Goal: Task Accomplishment & Management: Use online tool/utility

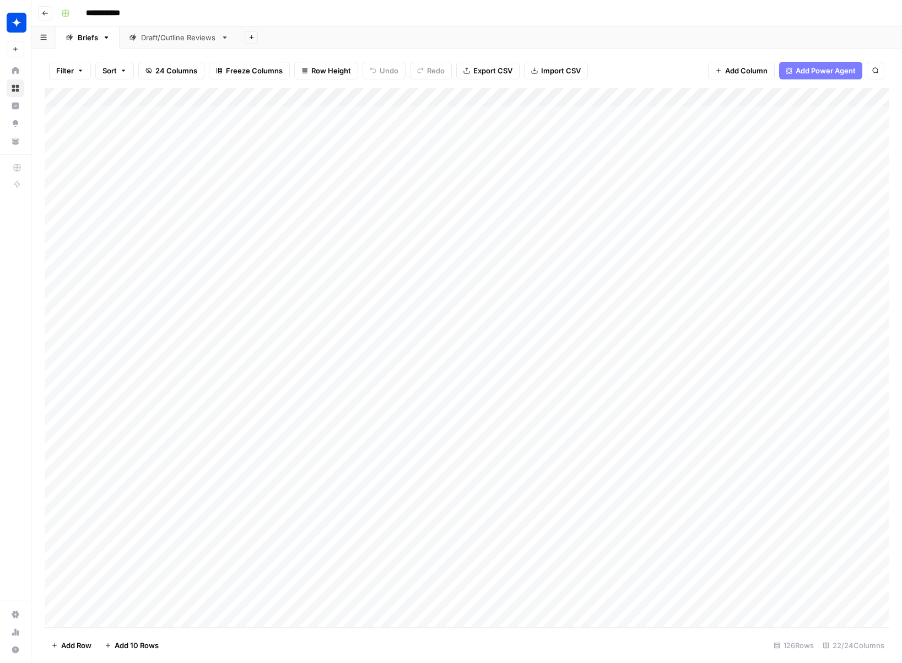
click at [157, 39] on div "Draft/Outline Reviews" at bounding box center [179, 37] width 76 height 11
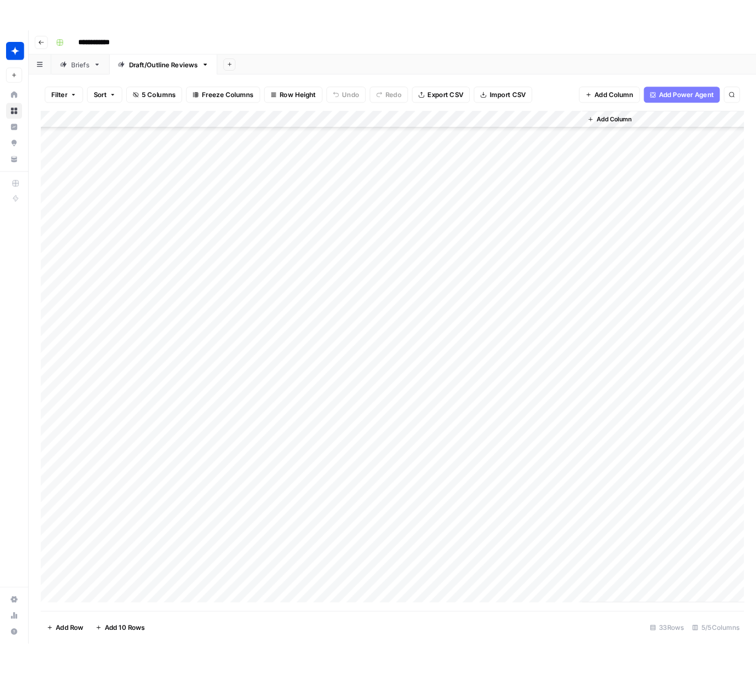
scroll to position [105, 0]
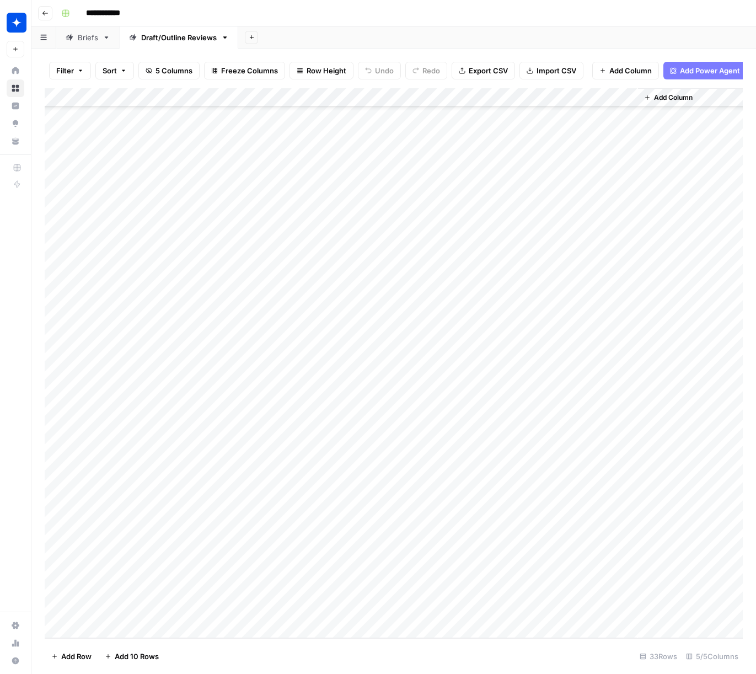
scroll to position [105, 0]
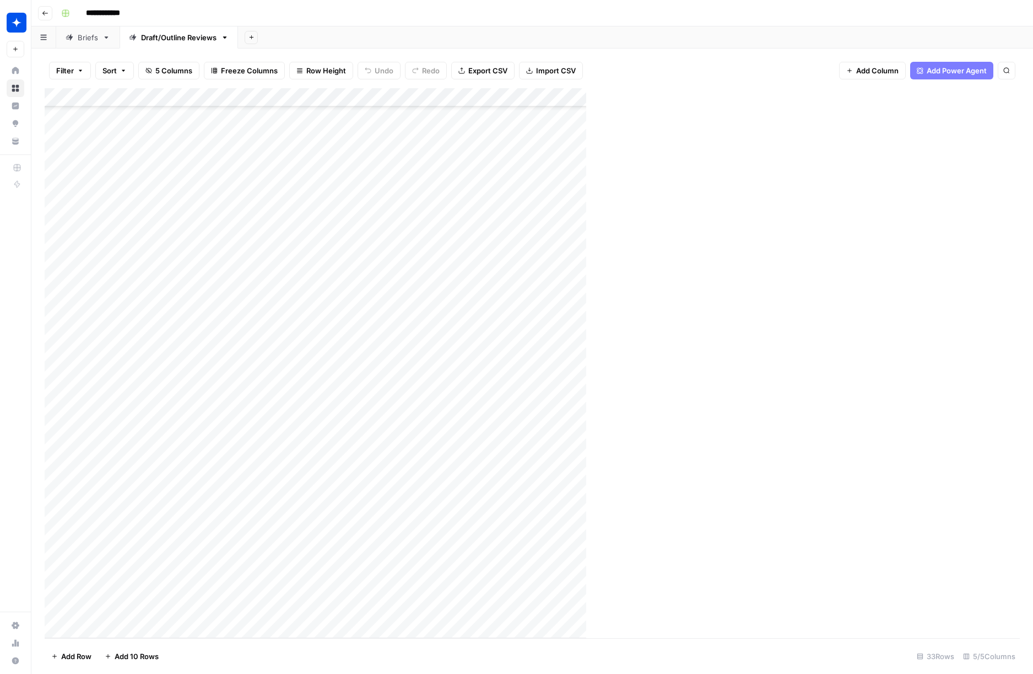
scroll to position [105, 0]
click at [176, 607] on div "Add Column" at bounding box center [533, 363] width 976 height 550
click at [231, 611] on div "Add Column" at bounding box center [533, 363] width 976 height 550
click at [745, 95] on div at bounding box center [808, 349] width 366 height 647
click at [691, 63] on div at bounding box center [808, 55] width 366 height 23
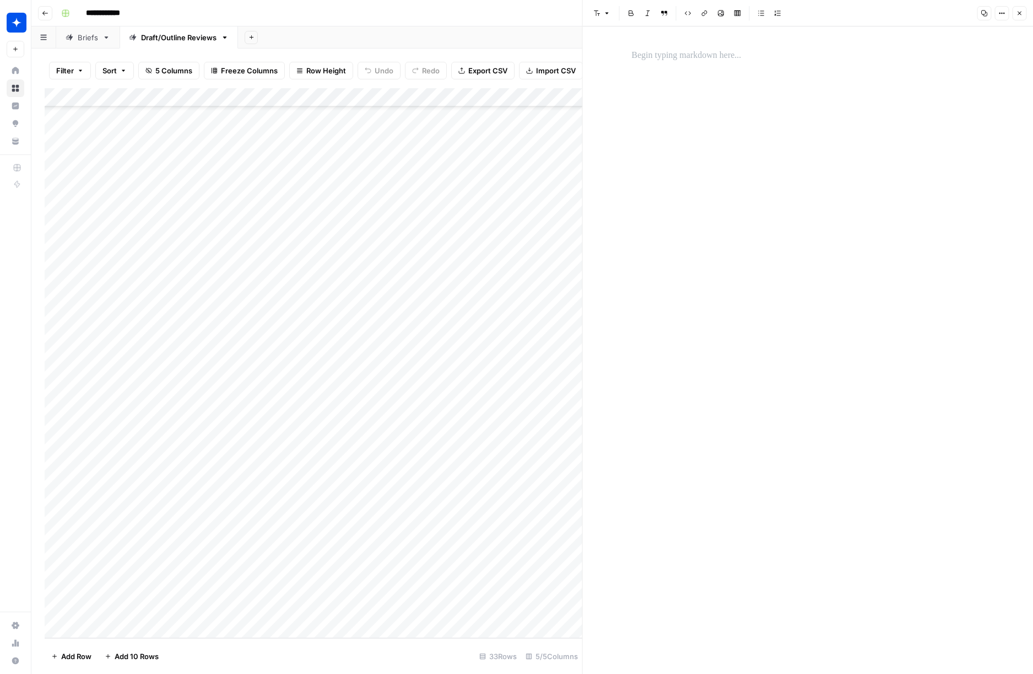
scroll to position [2860, 0]
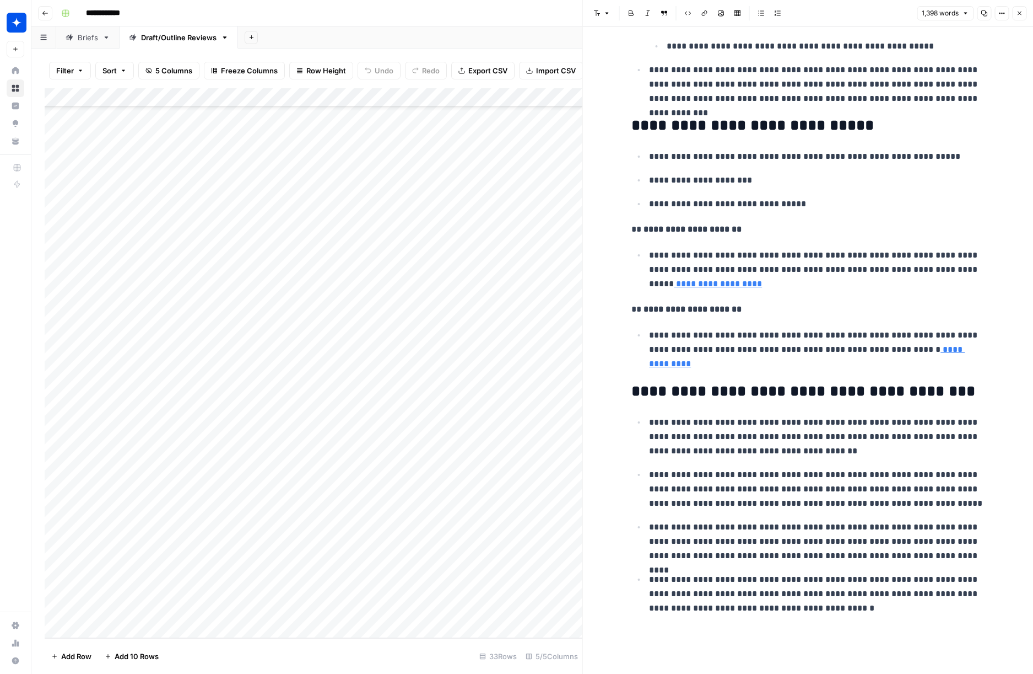
drag, startPoint x: 1018, startPoint y: 13, endPoint x: 957, endPoint y: 82, distance: 92.2
click at [755, 13] on icon "button" at bounding box center [1019, 13] width 7 height 7
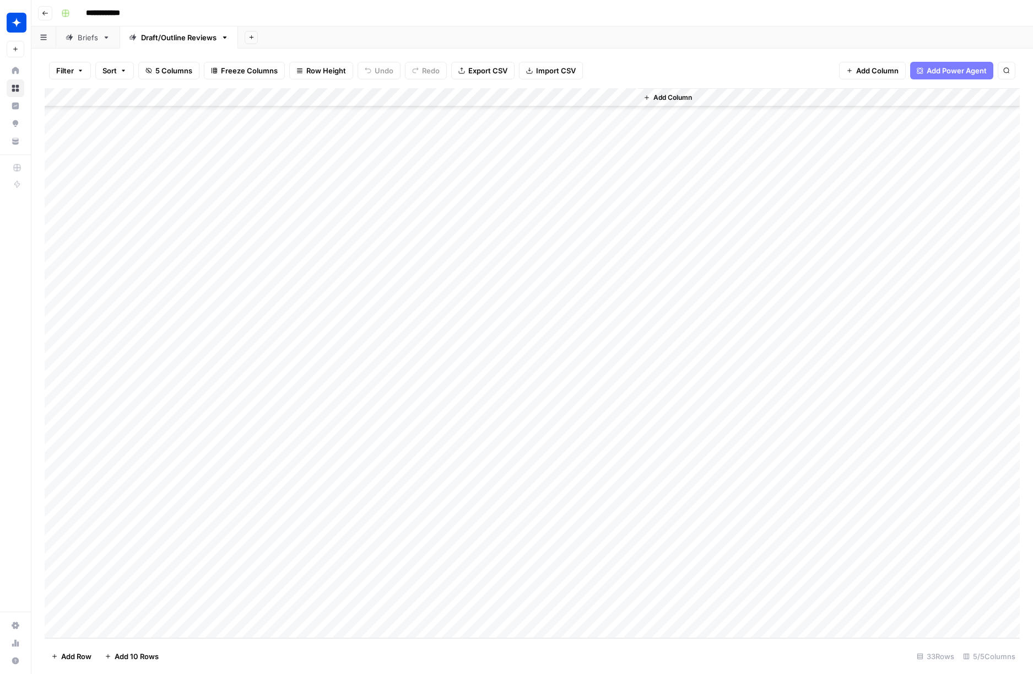
click at [265, 613] on div "Add Column" at bounding box center [533, 363] width 976 height 550
click at [265, 610] on div "Add Column" at bounding box center [533, 363] width 976 height 550
click at [280, 611] on div "Add Column" at bounding box center [533, 363] width 976 height 550
click at [280, 611] on input "text" at bounding box center [302, 614] width 96 height 10
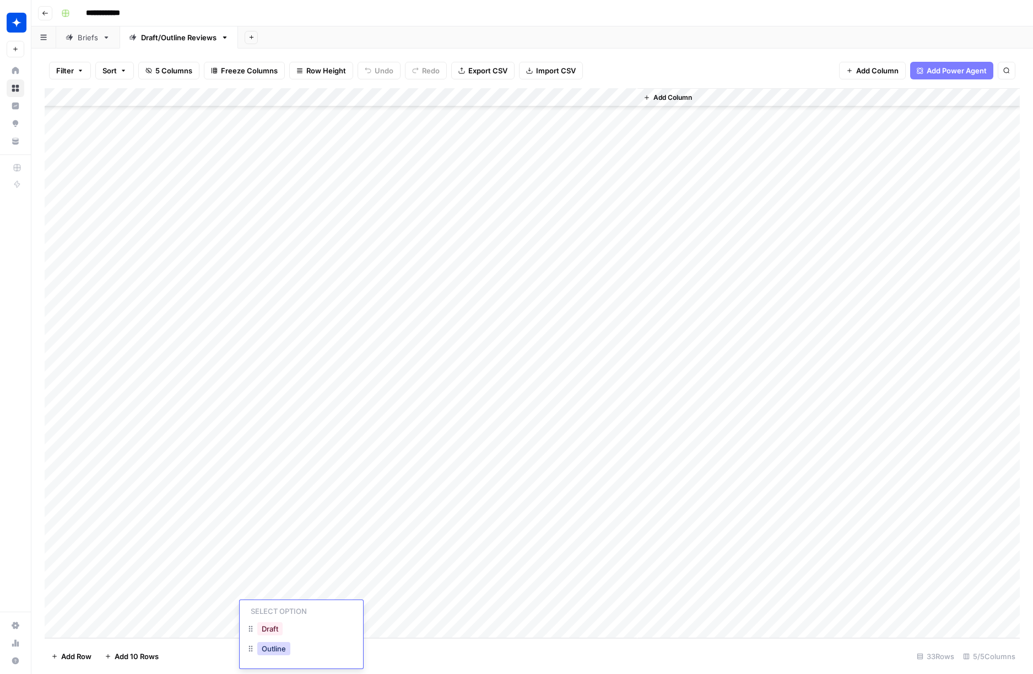
click at [273, 649] on button "Outline" at bounding box center [273, 648] width 33 height 13
click at [392, 609] on div "Add Column" at bounding box center [533, 363] width 976 height 550
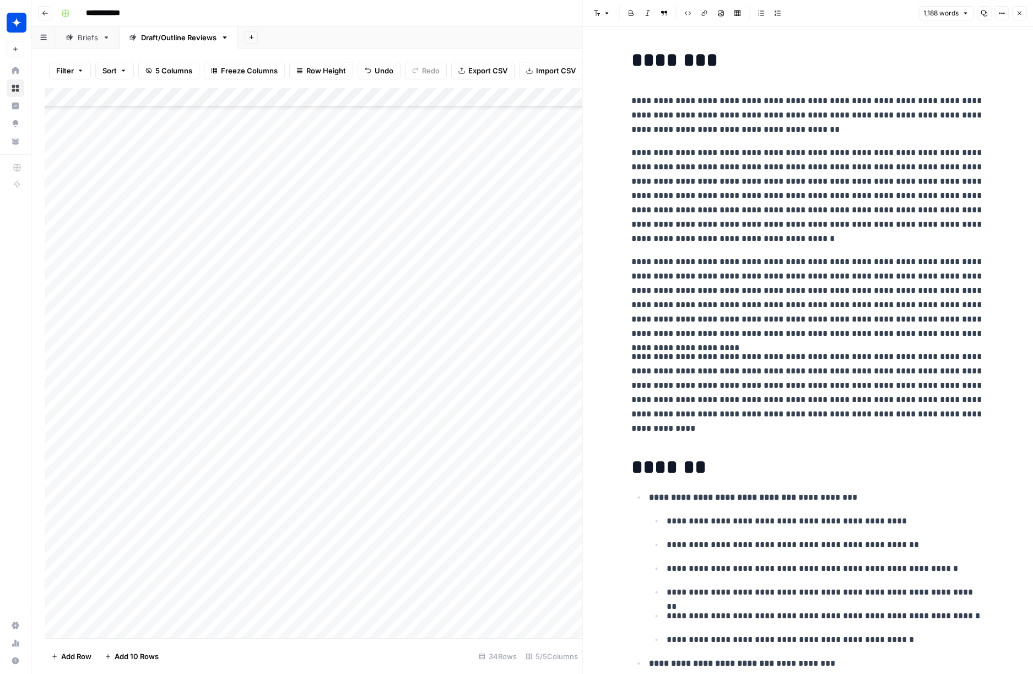
scroll to position [2739, 0]
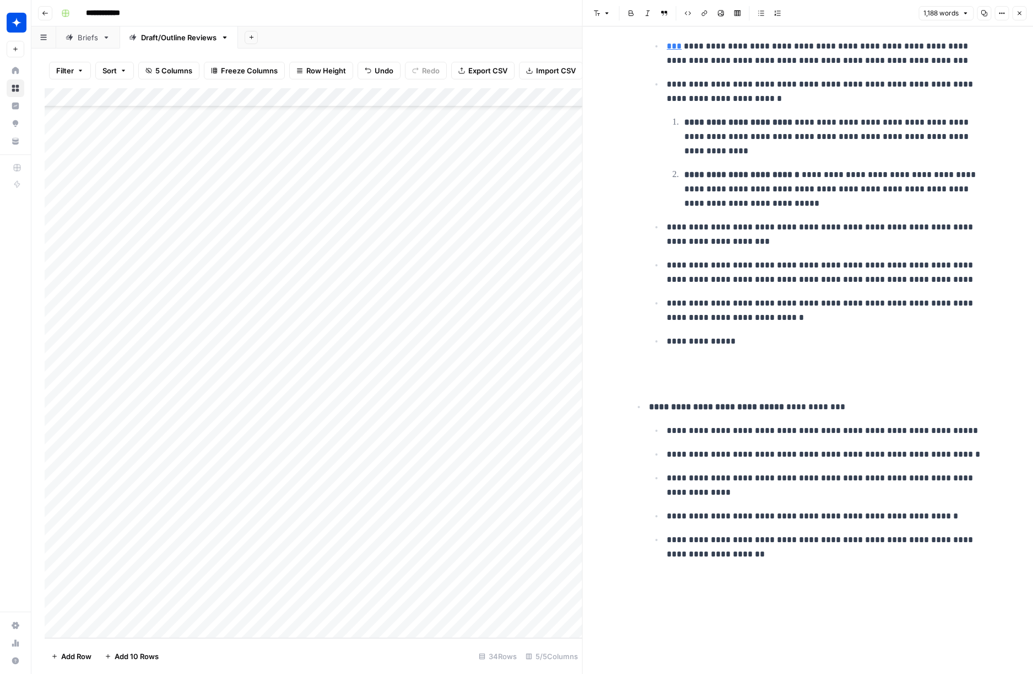
click at [1020, 14] on icon "button" at bounding box center [1019, 13] width 7 height 7
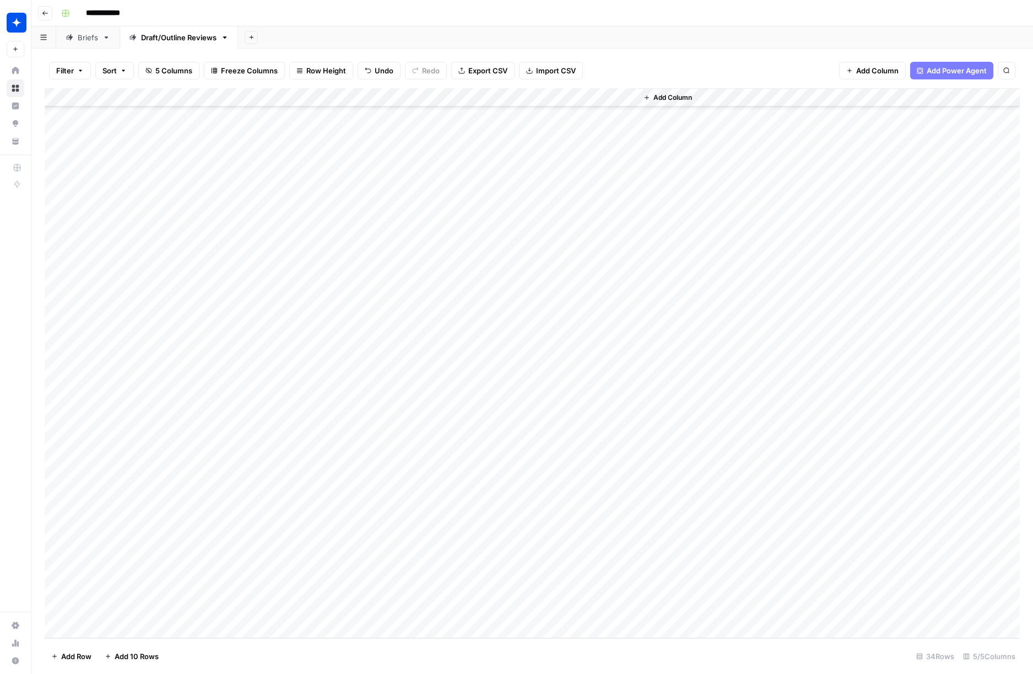
click at [274, 610] on div "Add Column" at bounding box center [533, 363] width 976 height 550
click at [268, 611] on div "Add Column" at bounding box center [533, 363] width 976 height 550
click at [290, 649] on div "Outline" at bounding box center [273, 647] width 37 height 15
click at [270, 651] on button "Outline" at bounding box center [273, 648] width 33 height 13
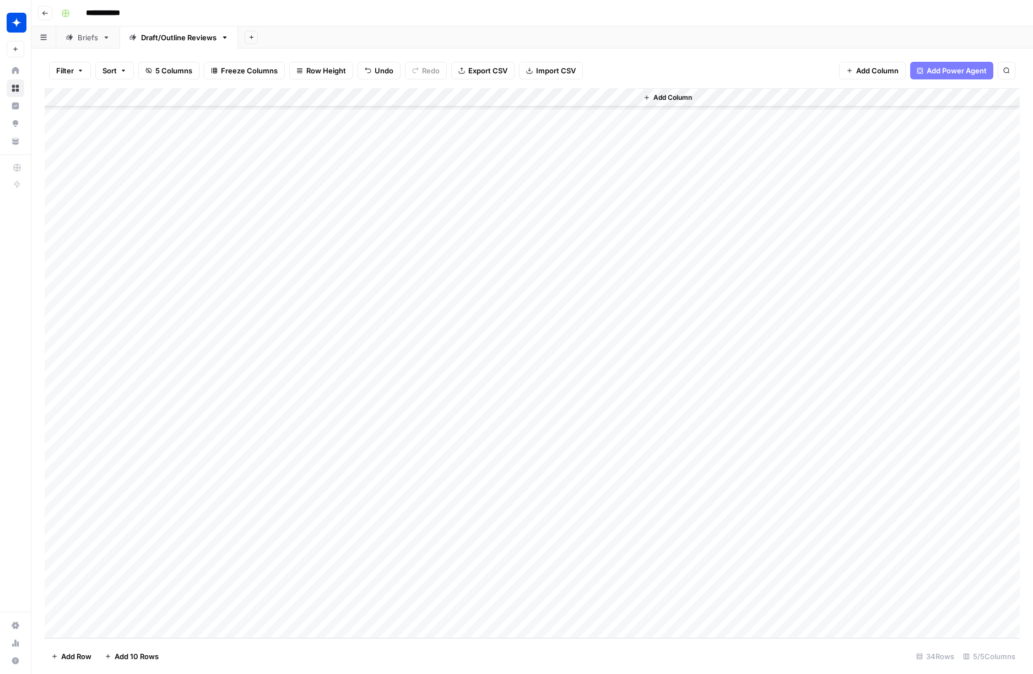
click at [391, 610] on div "Add Column" at bounding box center [533, 363] width 976 height 550
click at [137, 628] on div "Add Column" at bounding box center [533, 363] width 976 height 550
click at [227, 609] on div "Add Column" at bounding box center [533, 363] width 976 height 550
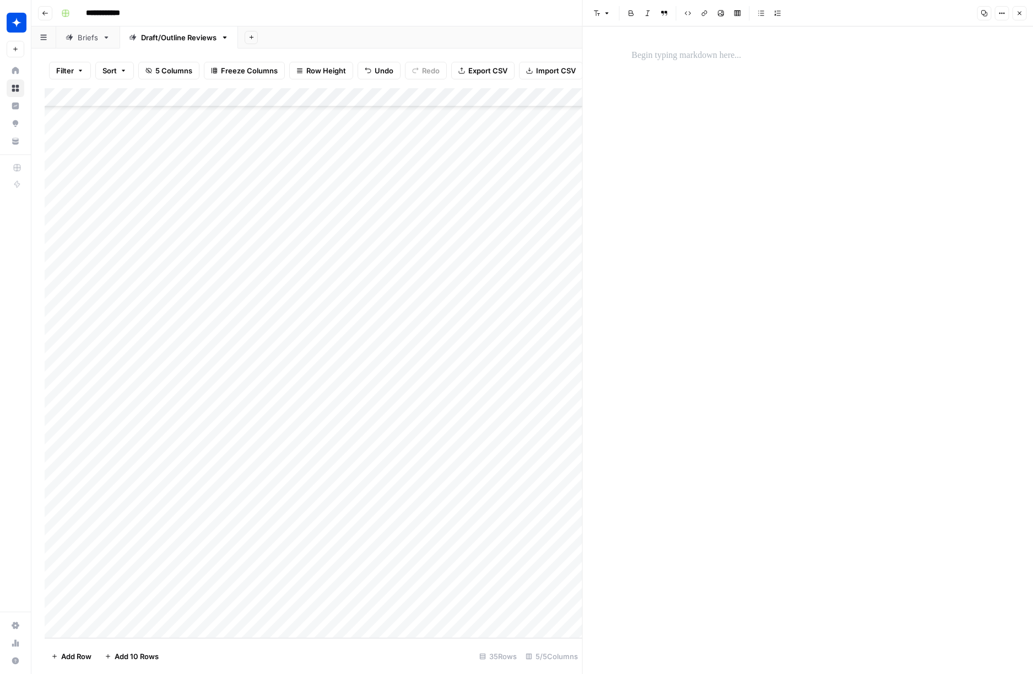
click at [803, 184] on div at bounding box center [808, 349] width 366 height 647
click at [730, 62] on div at bounding box center [808, 55] width 366 height 23
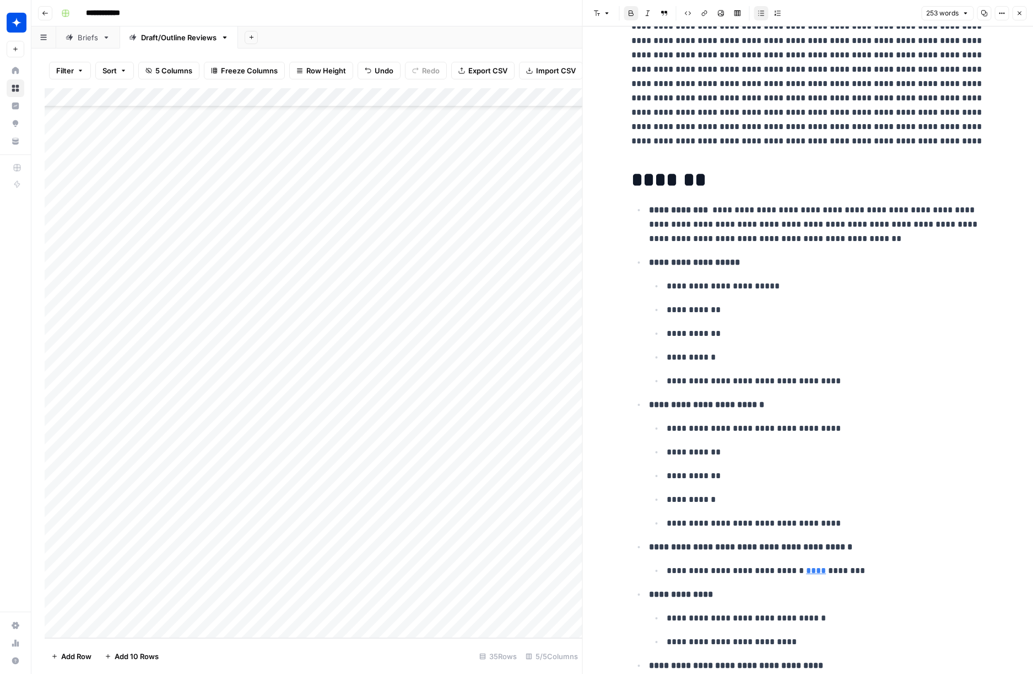
click at [1019, 13] on icon "button" at bounding box center [1020, 14] width 4 height 4
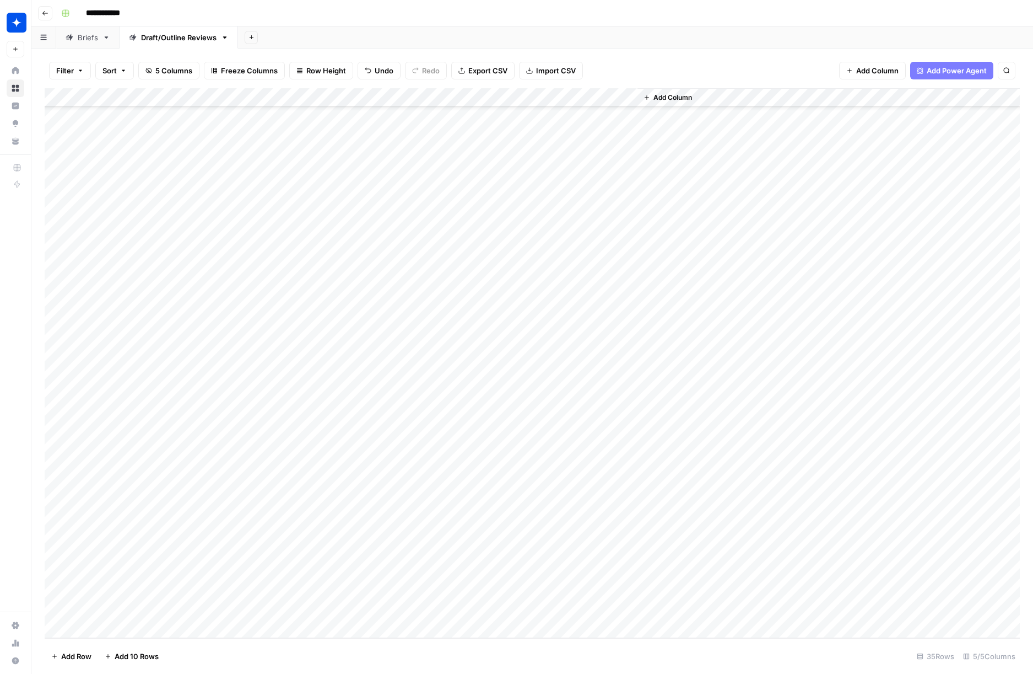
click at [273, 613] on div "Add Column" at bounding box center [533, 363] width 976 height 550
click at [274, 612] on div "Add Column" at bounding box center [533, 363] width 976 height 550
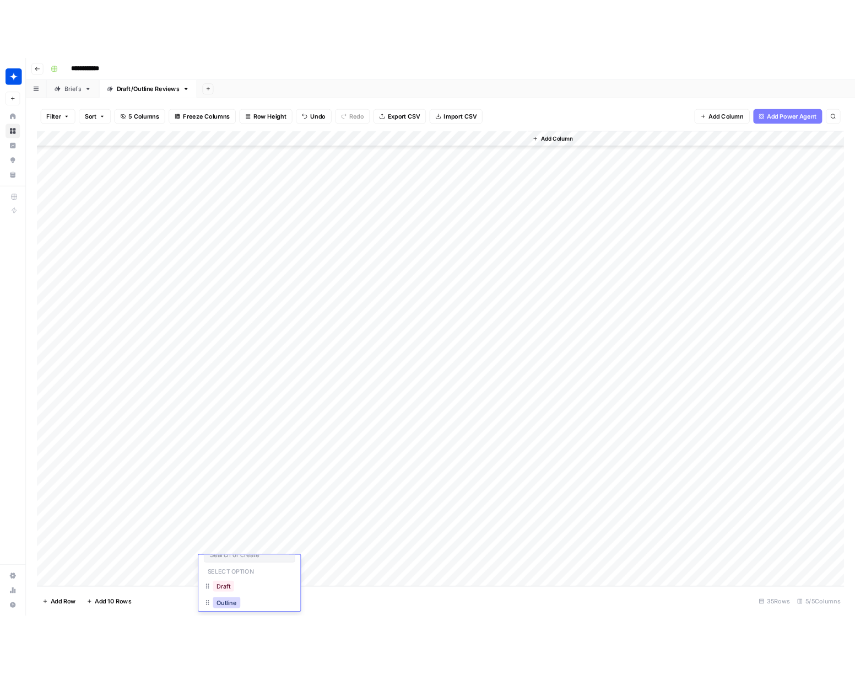
scroll to position [15, 0]
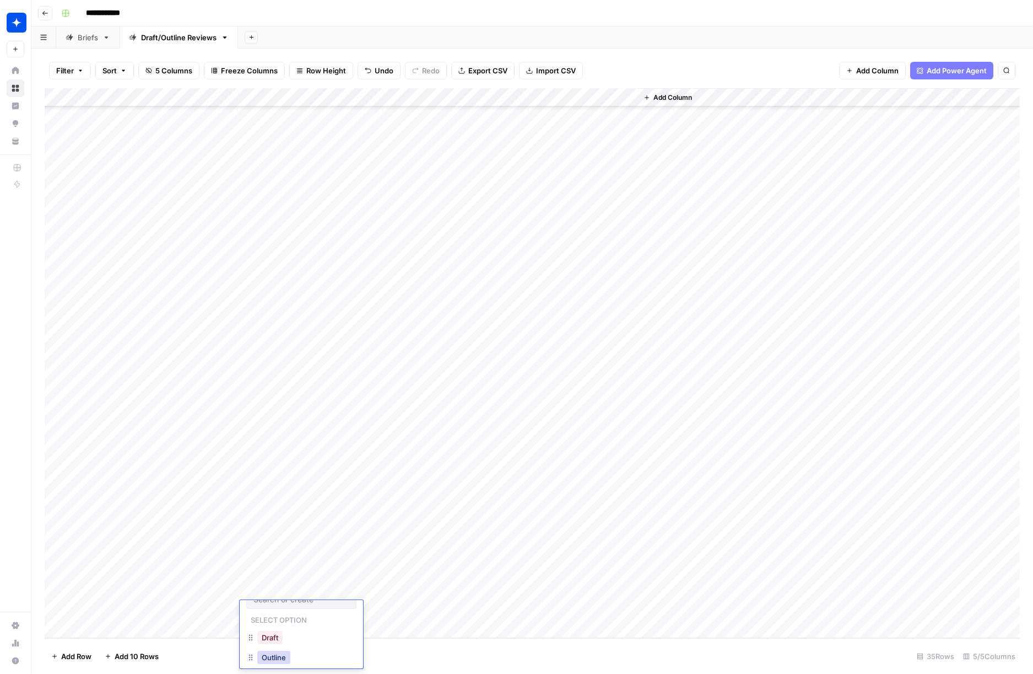
click at [270, 660] on button "Outline" at bounding box center [273, 656] width 33 height 13
click at [391, 610] on div "Add Column" at bounding box center [533, 363] width 976 height 550
click at [427, 570] on div "Add Column" at bounding box center [533, 363] width 976 height 550
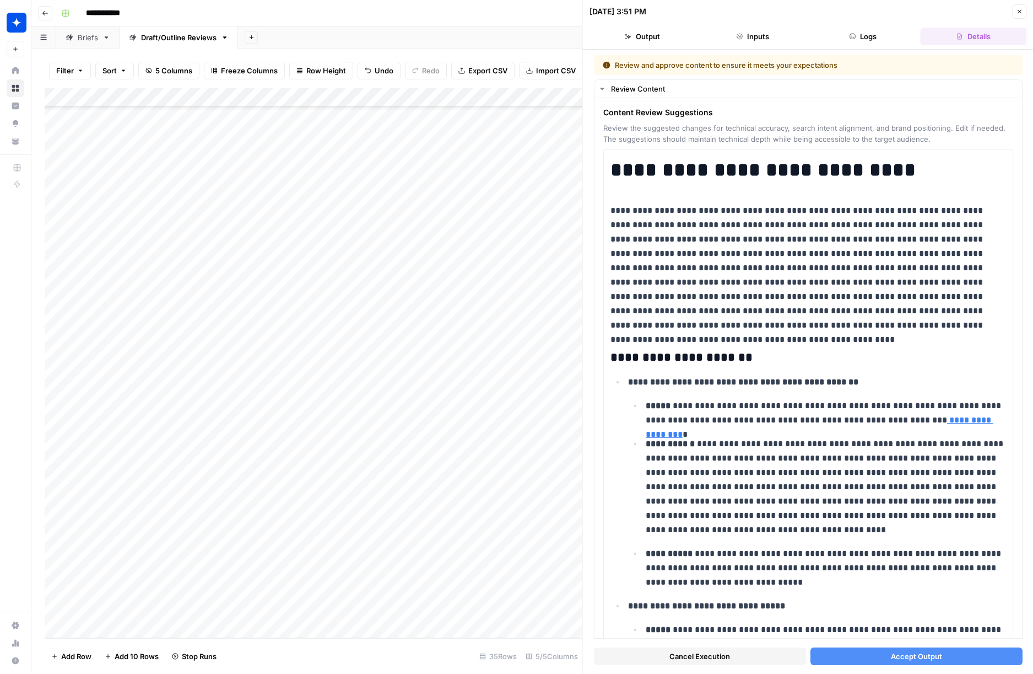
drag, startPoint x: 853, startPoint y: 656, endPoint x: 654, endPoint y: 630, distance: 201.3
click at [853, 656] on button "Accept Output" at bounding box center [916, 656] width 212 height 18
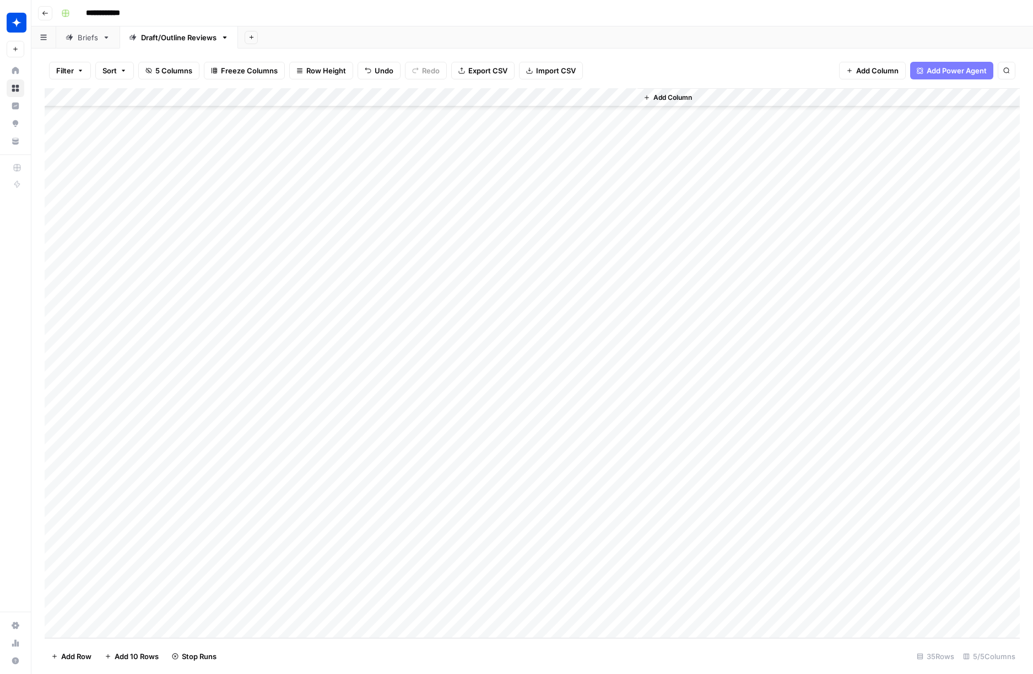
click at [430, 591] on div "Add Column" at bounding box center [533, 363] width 976 height 550
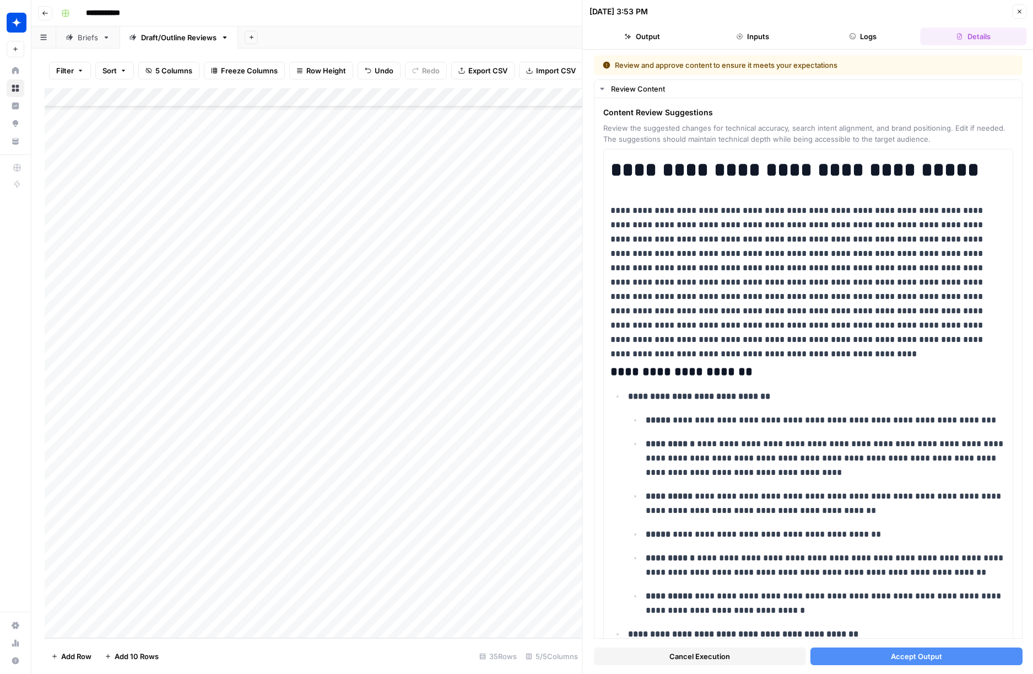
click at [893, 661] on span "Accept Output" at bounding box center [916, 655] width 51 height 11
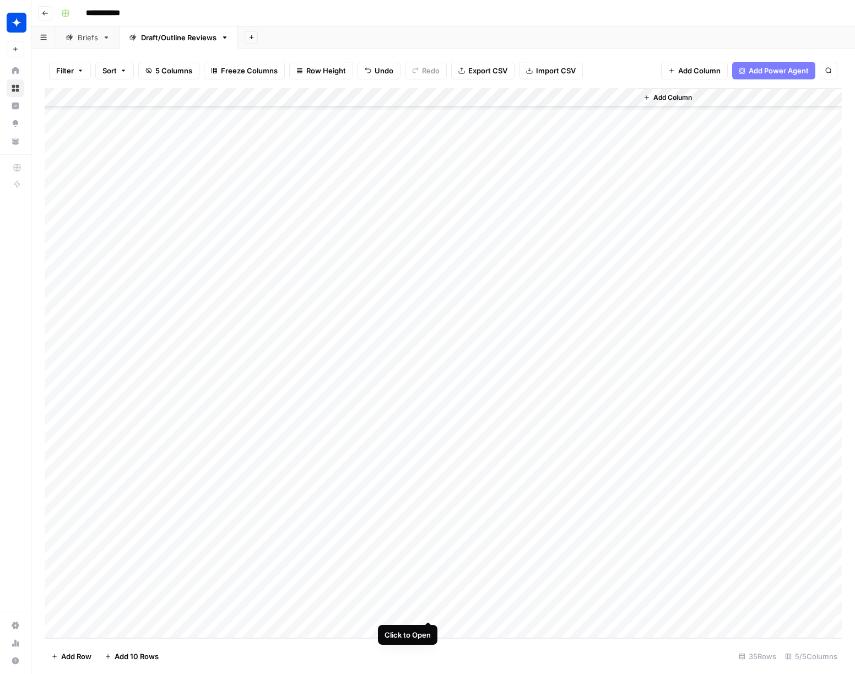
click at [432, 610] on div "Add Column" at bounding box center [444, 363] width 798 height 550
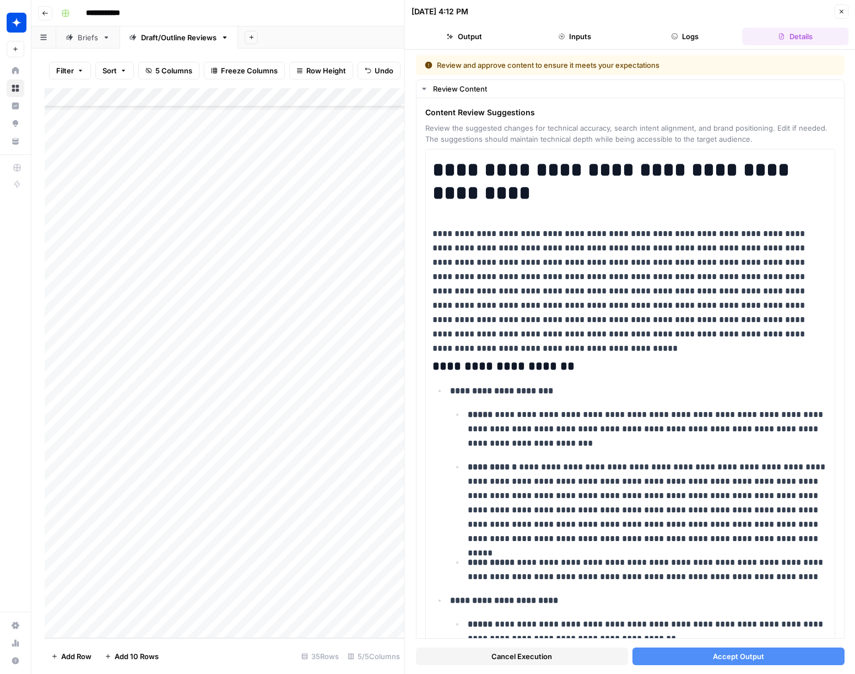
click at [732, 660] on span "Accept Output" at bounding box center [738, 655] width 51 height 11
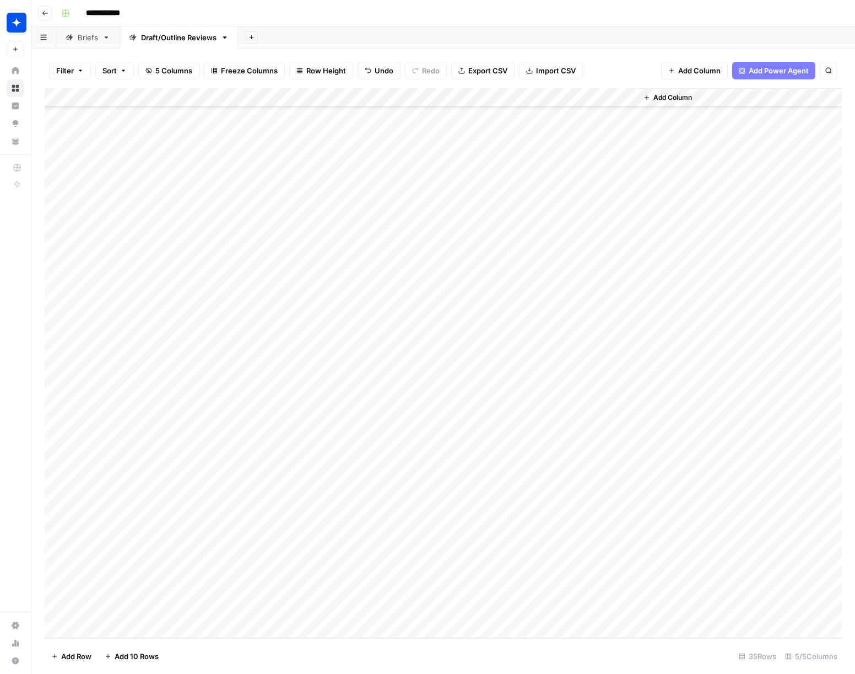
click at [561, 612] on div "Add Column" at bounding box center [444, 363] width 798 height 550
click at [562, 611] on div "Add Column" at bounding box center [444, 363] width 798 height 550
click at [558, 629] on div "Add Column" at bounding box center [444, 363] width 798 height 550
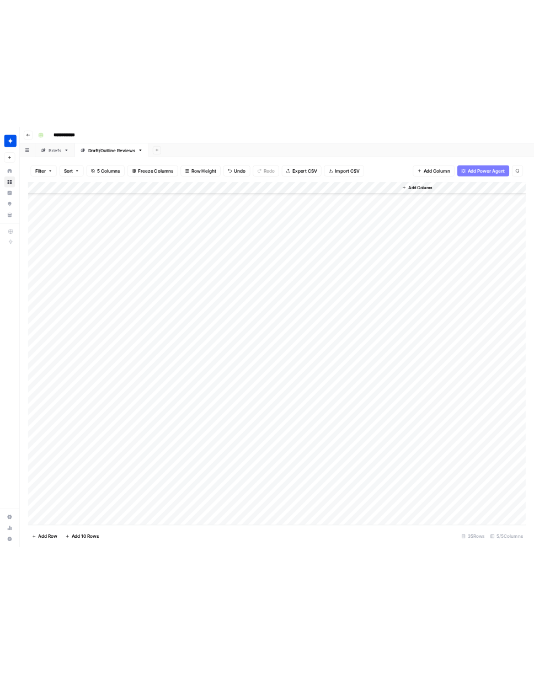
scroll to position [161, 0]
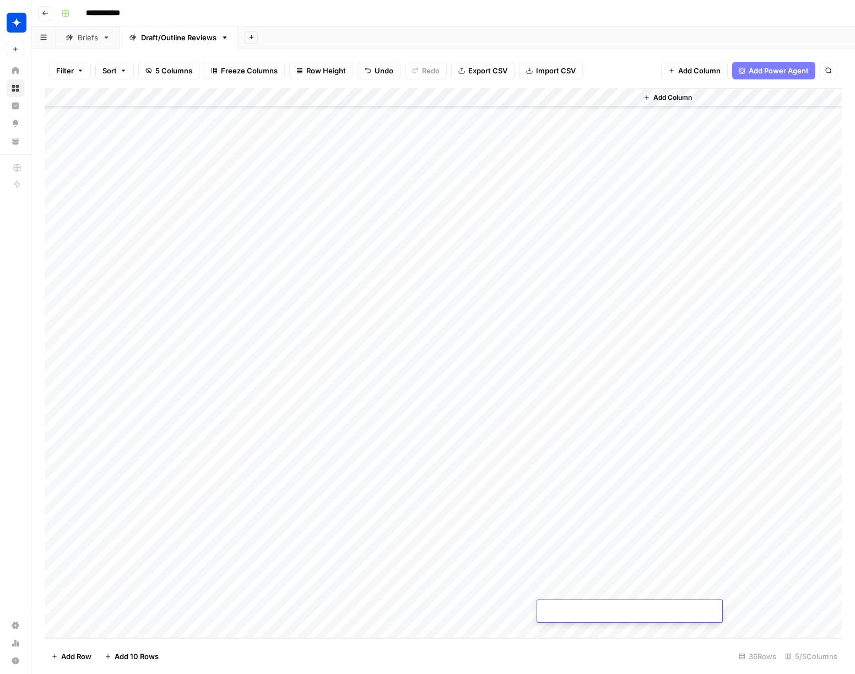
click at [625, 588] on div "Add Column" at bounding box center [444, 363] width 798 height 550
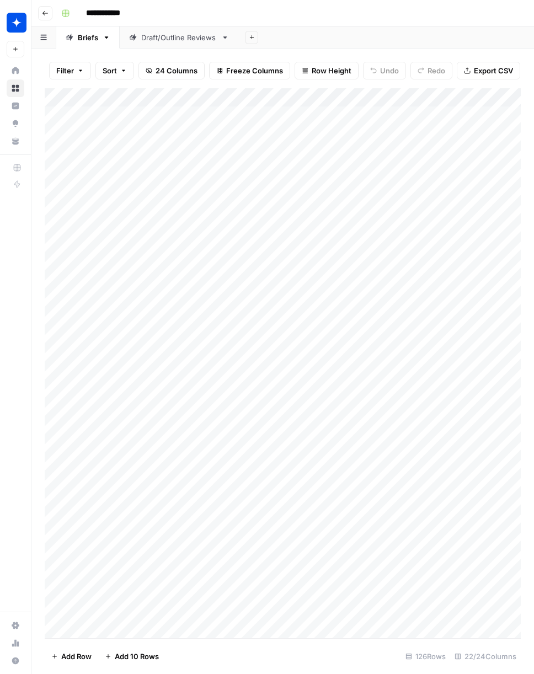
click at [170, 44] on link "Draft/Outline Reviews" at bounding box center [179, 37] width 119 height 22
click at [498, 571] on div "Add Column" at bounding box center [283, 363] width 476 height 550
click at [230, 611] on div "Add Column" at bounding box center [283, 363] width 476 height 550
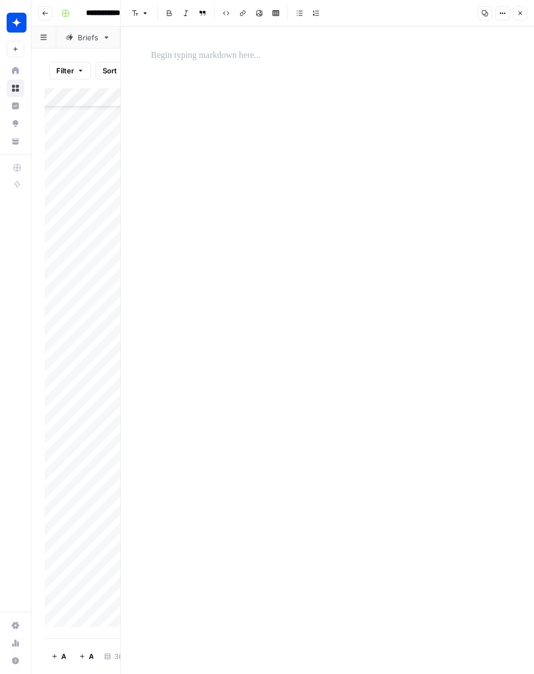
click at [325, 304] on div at bounding box center [327, 349] width 366 height 647
click at [226, 54] on p at bounding box center [327, 56] width 353 height 14
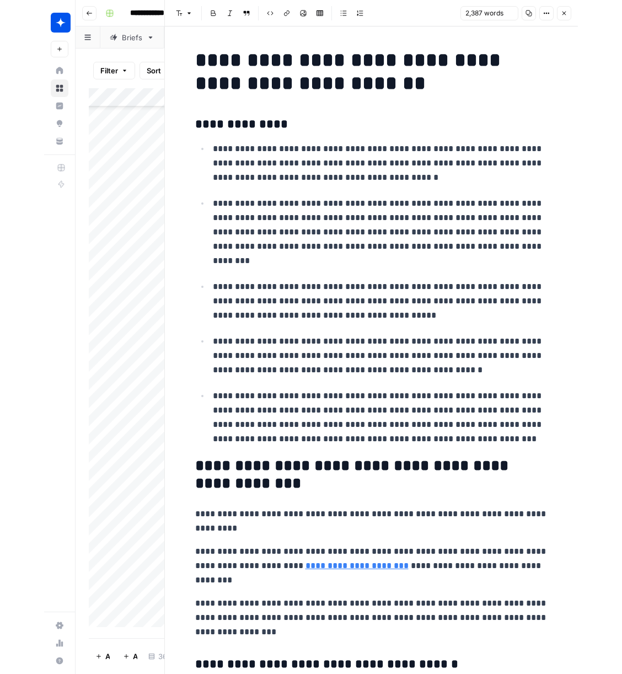
scroll to position [4911, 0]
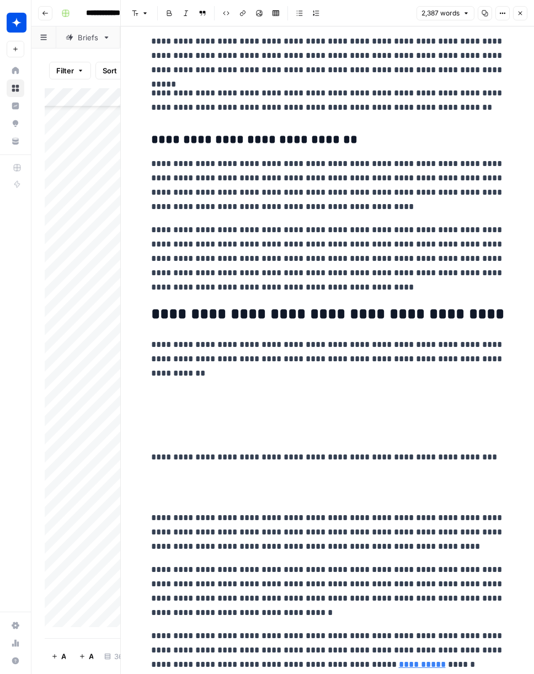
click at [521, 15] on icon "button" at bounding box center [519, 13] width 7 height 7
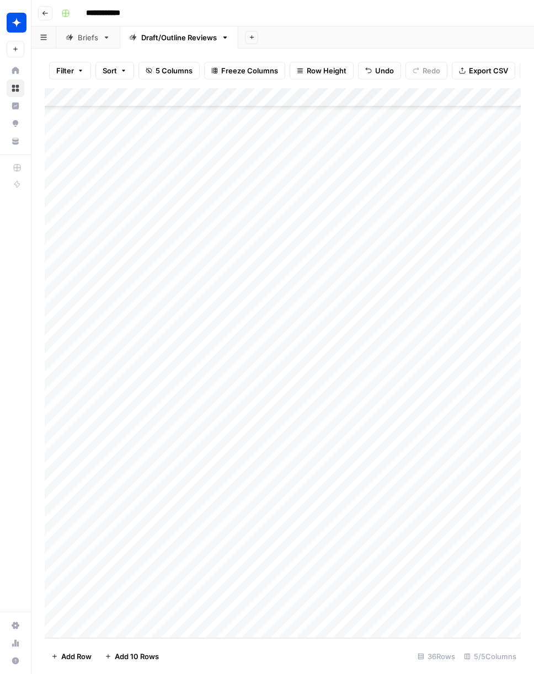
click at [263, 611] on div "Add Column" at bounding box center [283, 363] width 476 height 550
click at [254, 611] on div "Add Column" at bounding box center [283, 363] width 476 height 550
click at [269, 650] on button "Draft" at bounding box center [269, 652] width 25 height 13
click at [386, 610] on div "Add Column" at bounding box center [283, 363] width 476 height 550
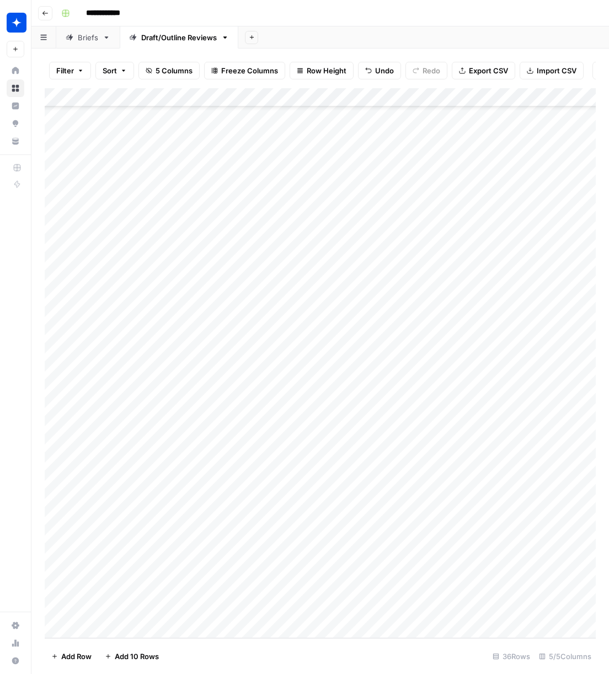
click at [3, 309] on div "Wiz New Home Browse Insights Opportunities Your Data Recent Grids Content Grid …" at bounding box center [15, 337] width 31 height 674
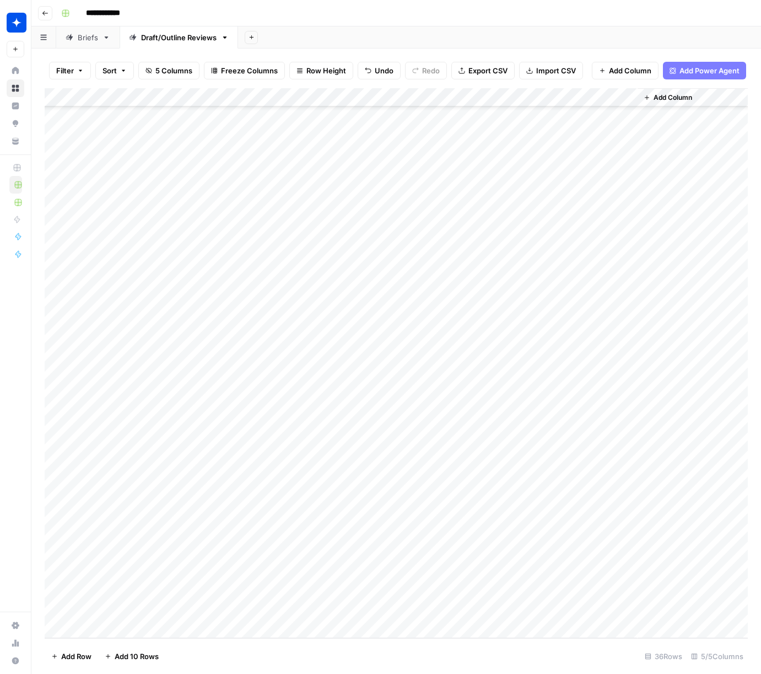
click at [429, 611] on div "Add Column" at bounding box center [396, 363] width 703 height 550
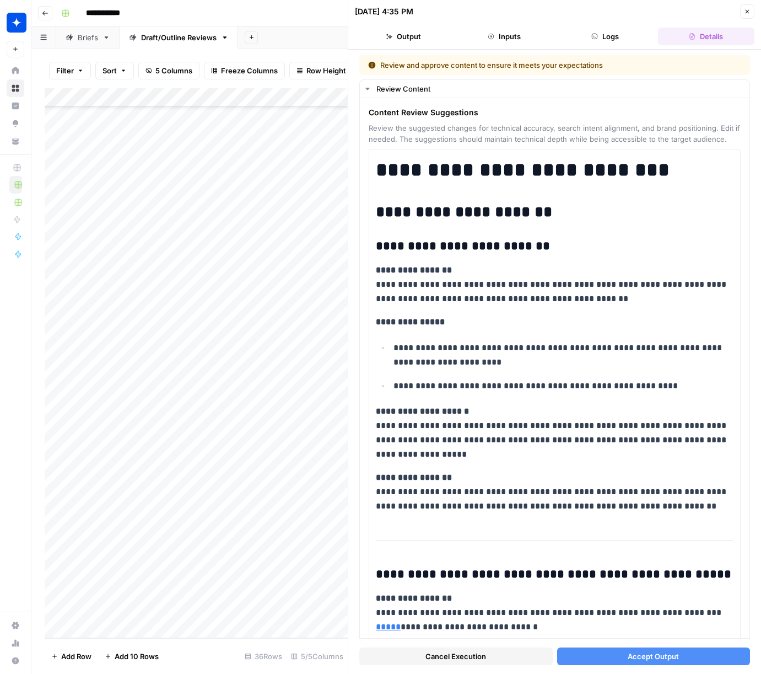
click at [533, 662] on button "Accept Output" at bounding box center [653, 656] width 193 height 18
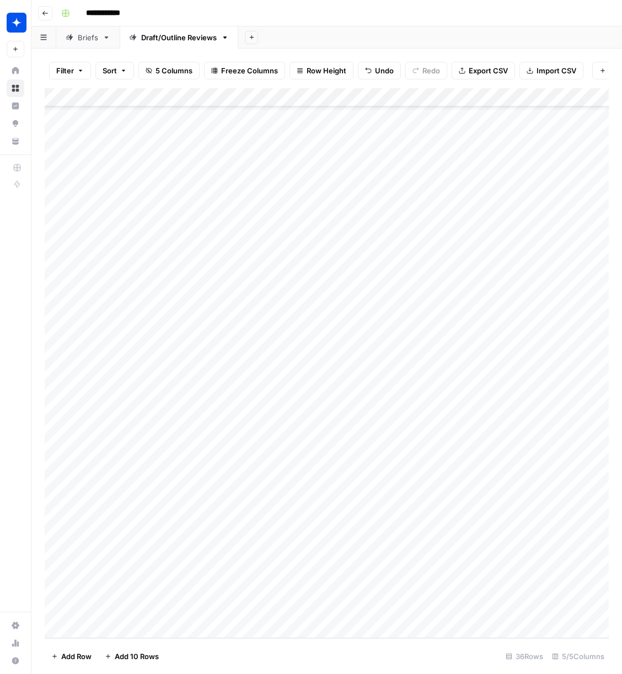
click at [533, 554] on div "Add Column" at bounding box center [327, 363] width 564 height 550
click at [533, 610] on div "Add Column" at bounding box center [327, 363] width 564 height 550
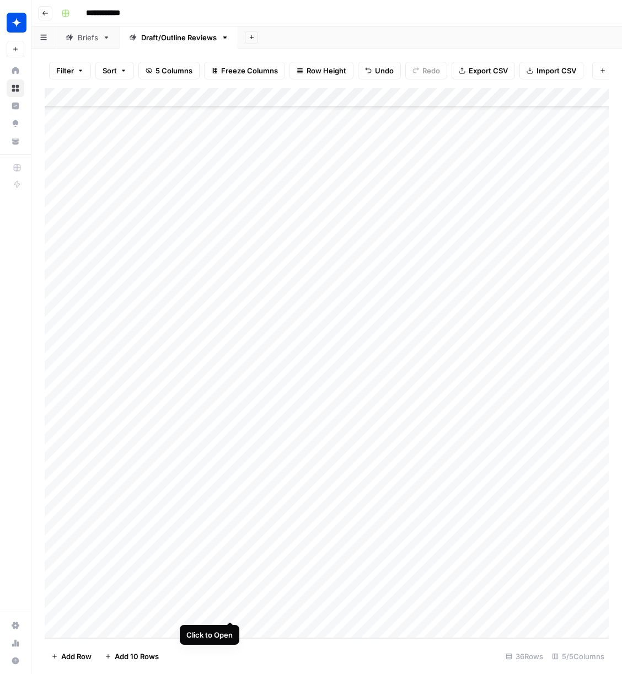
click at [231, 611] on div "Add Column" at bounding box center [327, 363] width 564 height 550
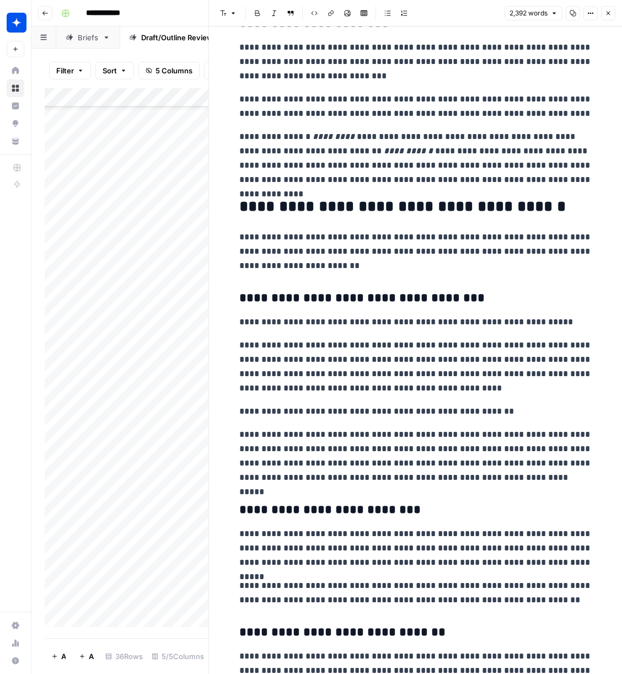
scroll to position [4635, 0]
